Goal: Information Seeking & Learning: Learn about a topic

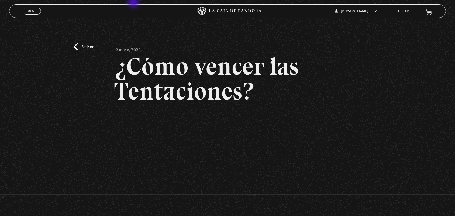
scroll to position [40, 0]
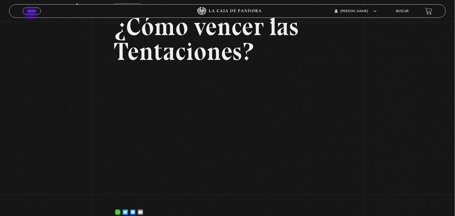
click at [31, 14] on span "Cerrar" at bounding box center [32, 16] width 13 height 4
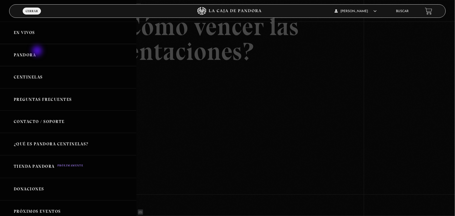
click at [38, 51] on link "Pandora" at bounding box center [68, 55] width 136 height 22
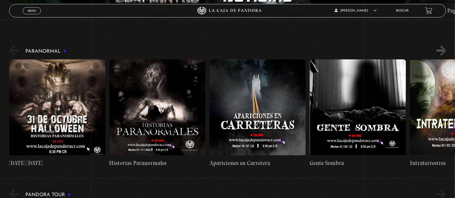
scroll to position [694, 0]
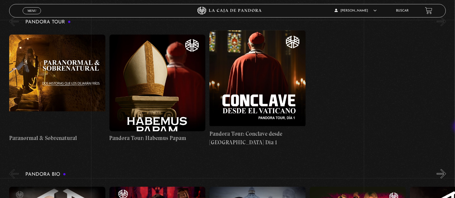
click at [403, 12] on link "Buscar" at bounding box center [402, 10] width 13 height 3
click at [31, 13] on link "Menu Cerrar" at bounding box center [32, 10] width 18 height 7
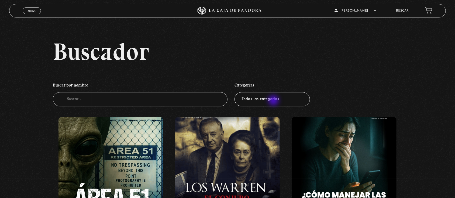
click at [271, 97] on select "Todas las categorías 11:11 Humanitario (1) Amo los [DATE] (2) Análisis de serie…" at bounding box center [271, 99] width 75 height 14
select select "centinelas"
click at [237, 92] on select "Todas las categorías 11:11 Humanitario (1) Amo los Lunes (2) Análisis de series…" at bounding box center [271, 99] width 75 height 14
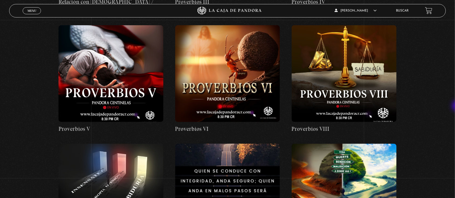
scroll to position [2371, 0]
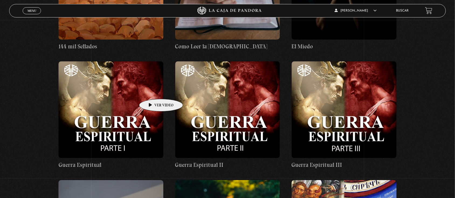
click at [152, 91] on figure at bounding box center [110, 109] width 105 height 97
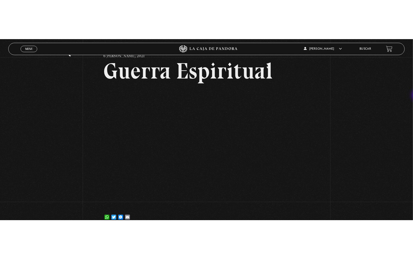
scroll to position [29, 0]
